Goal: Navigation & Orientation: Find specific page/section

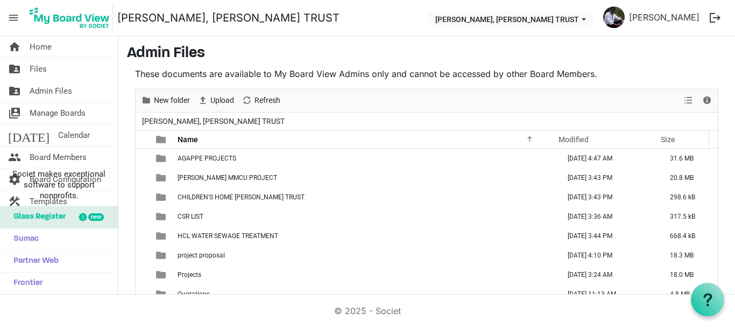
scroll to position [45, 0]
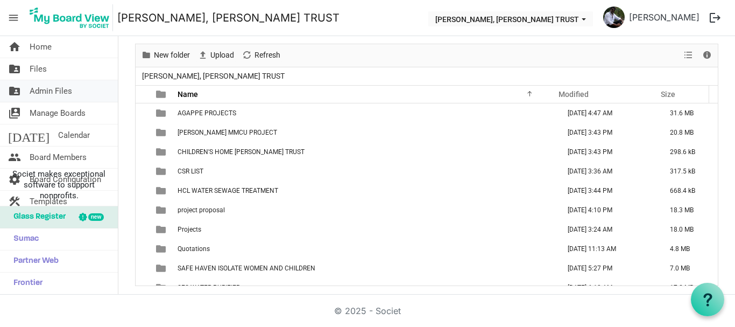
click at [47, 98] on span "Admin Files" at bounding box center [51, 91] width 43 height 22
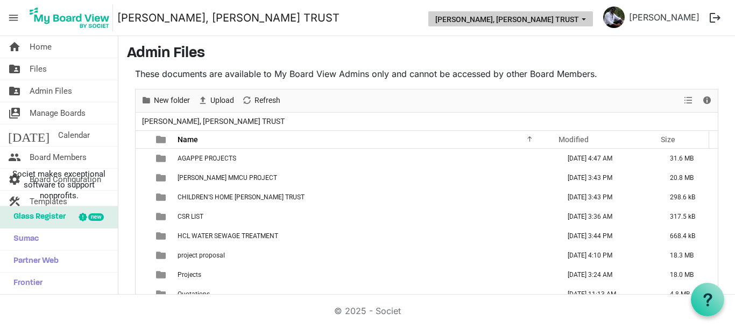
click at [555, 20] on button "THERESA BHAVAN, IMMANUEL CHARITABLE TRUST" at bounding box center [511, 18] width 165 height 15
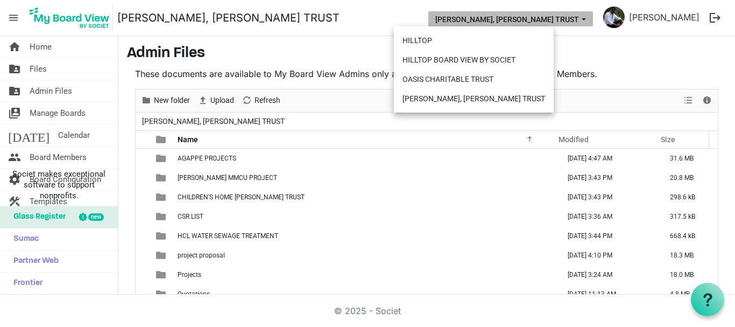
click at [555, 20] on button "THERESA BHAVAN, IMMANUEL CHARITABLE TRUST" at bounding box center [511, 18] width 165 height 15
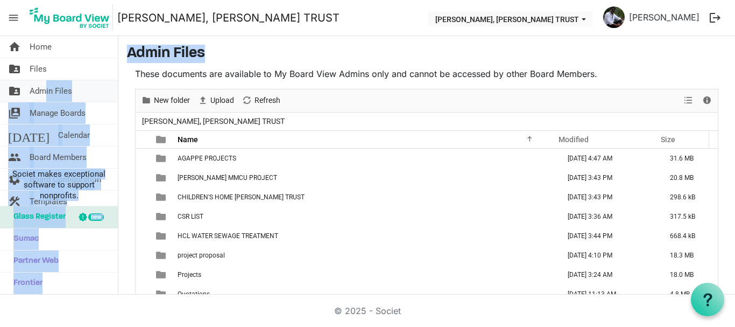
drag, startPoint x: 292, startPoint y: 53, endPoint x: 47, endPoint y: 98, distance: 249.0
click at [47, 98] on div "home Home folder_shared Files folder_shared Admin Files switch_account Manage B…" at bounding box center [367, 165] width 735 height 258
click at [30, 92] on span "Admin Files" at bounding box center [51, 91] width 43 height 22
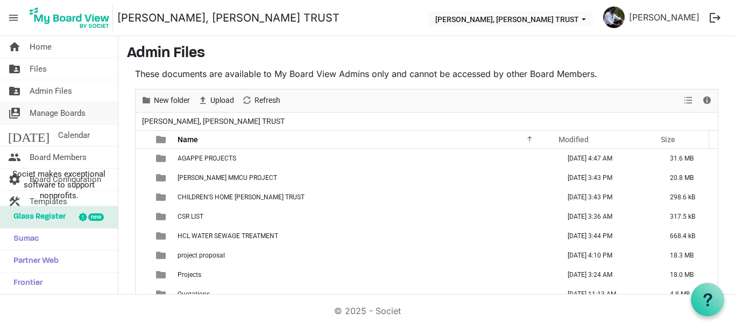
click at [57, 112] on span "Manage Boards" at bounding box center [58, 113] width 56 height 22
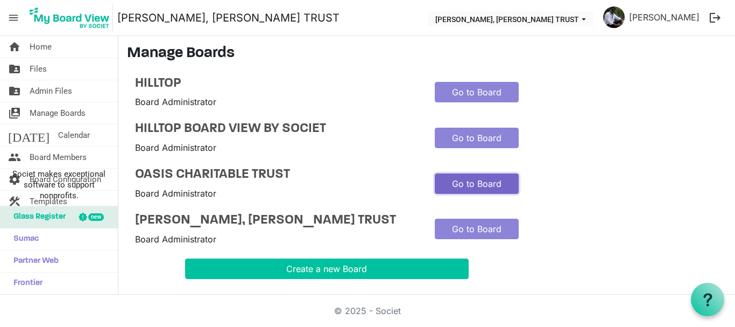
click at [466, 181] on link "Go to Board" at bounding box center [477, 183] width 84 height 20
